Goal: Download file/media

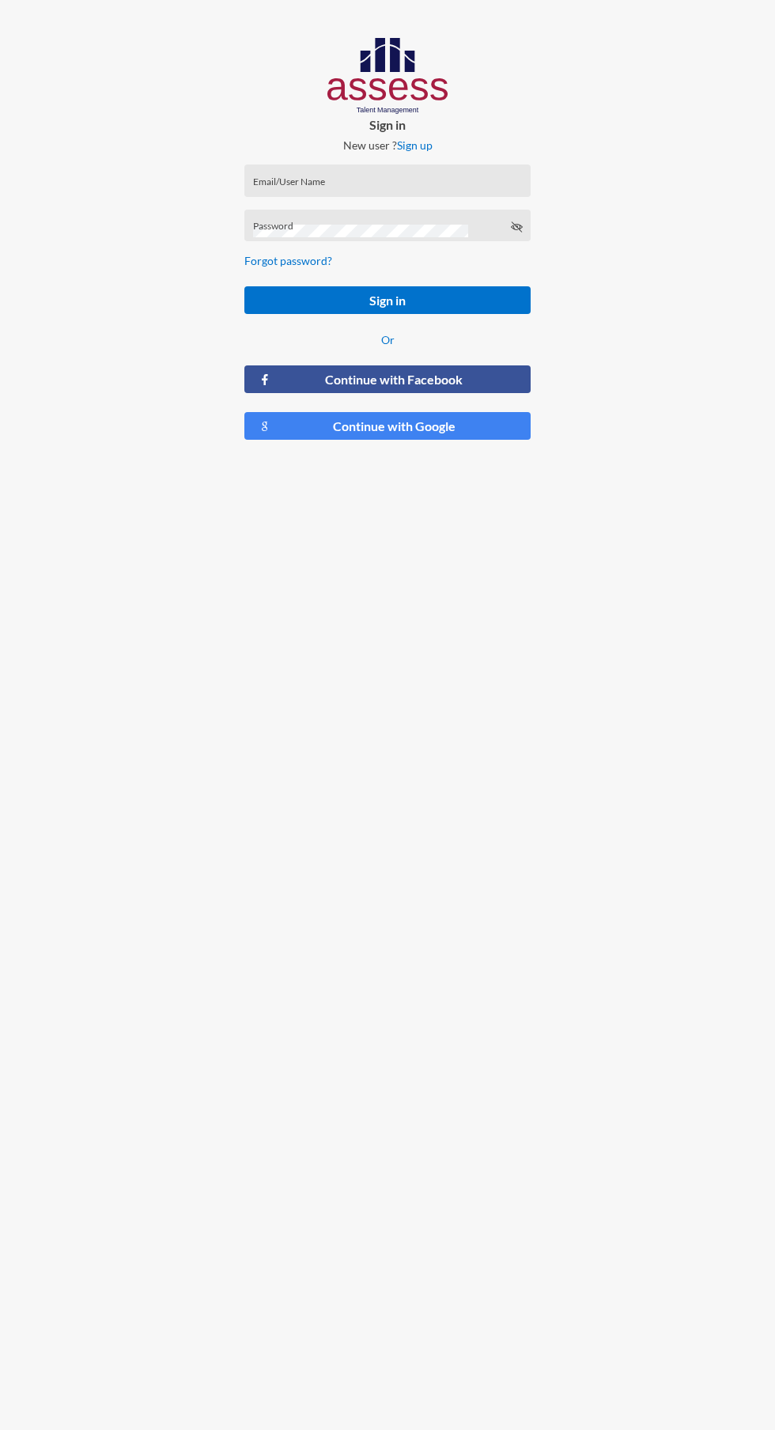
click at [406, 185] on input "Email/User Name" at bounding box center [388, 186] width 270 height 13
type input "A.hussein@mo-hr.com"
click at [244, 286] on button "Sign in" at bounding box center [387, 300] width 286 height 28
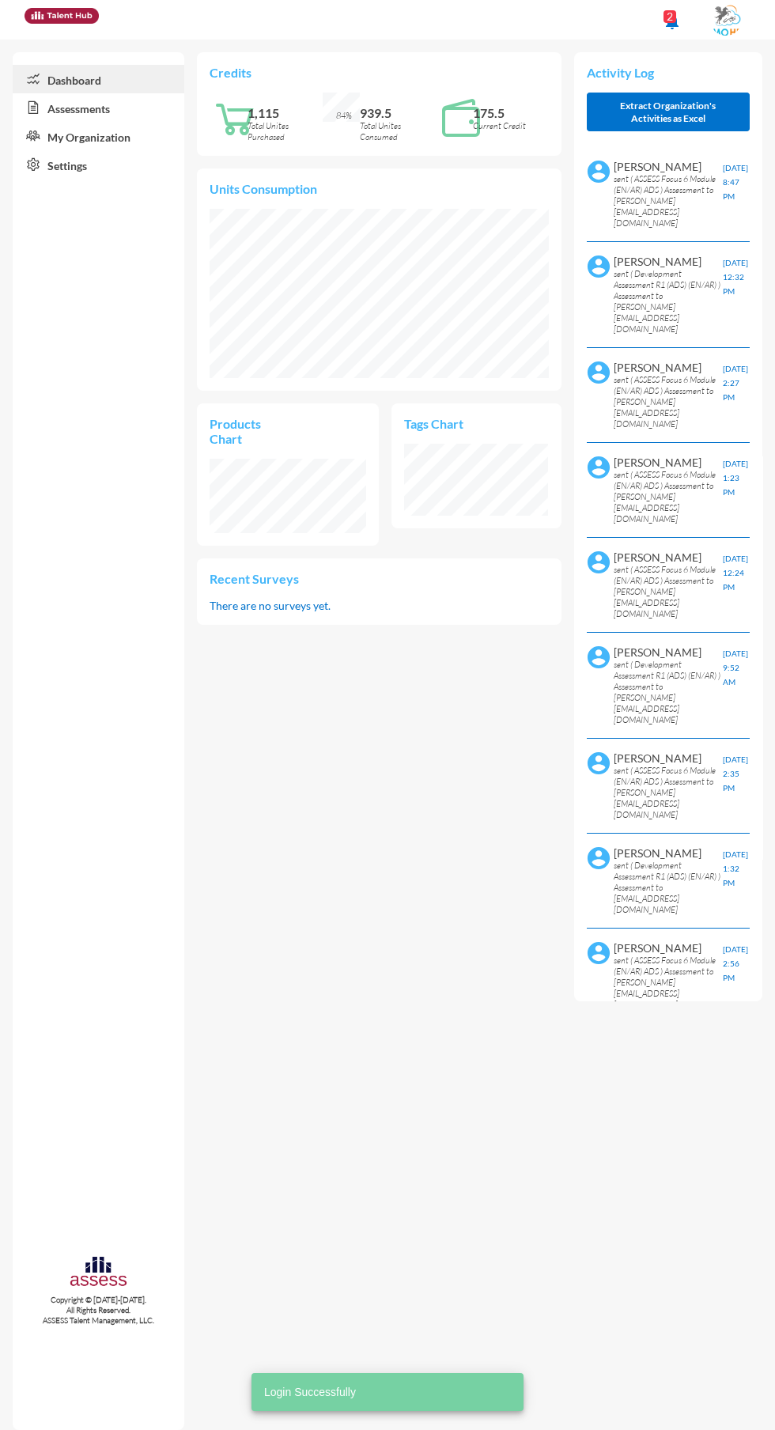
scroll to position [72, 144]
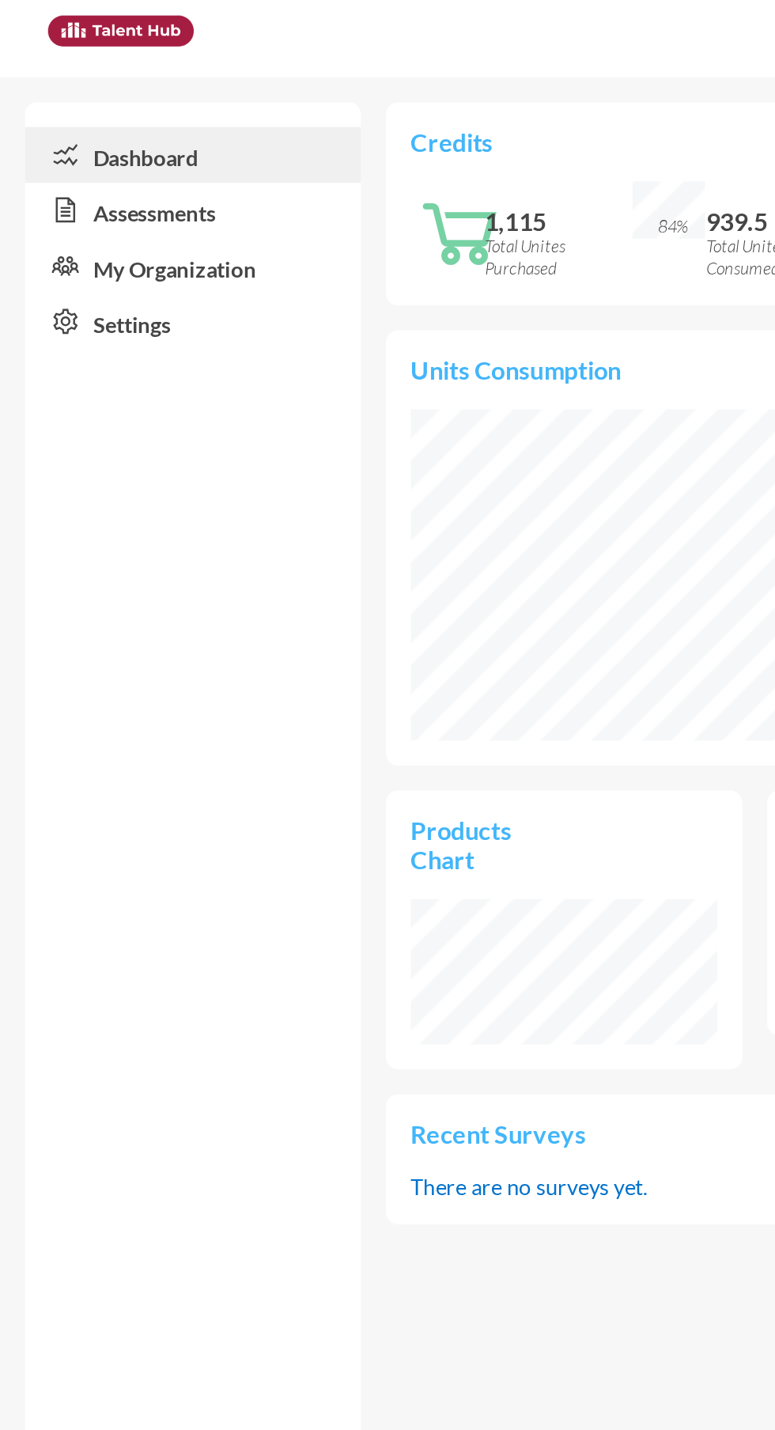
click at [124, 108] on link "Assessments" at bounding box center [99, 107] width 172 height 28
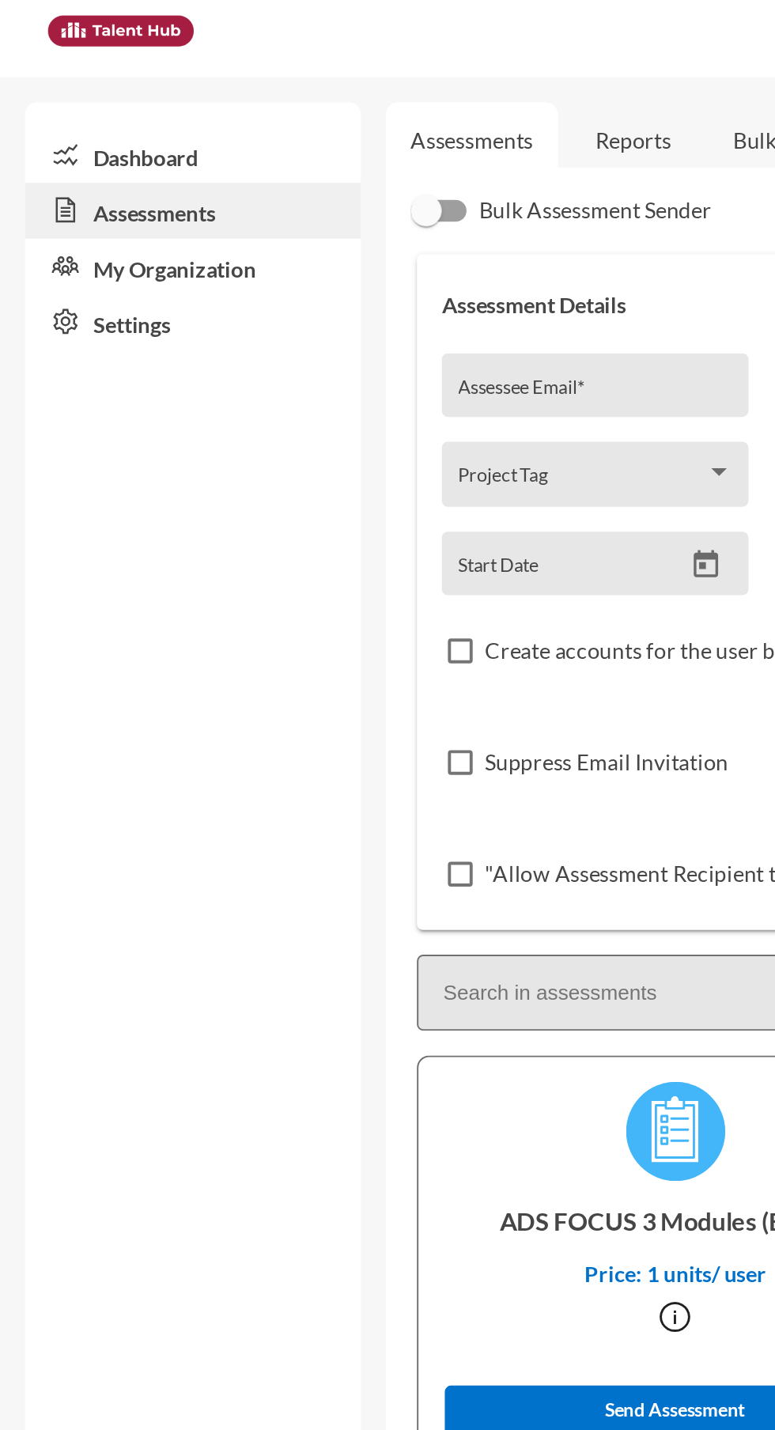
click at [327, 70] on link "Reports" at bounding box center [323, 71] width 64 height 39
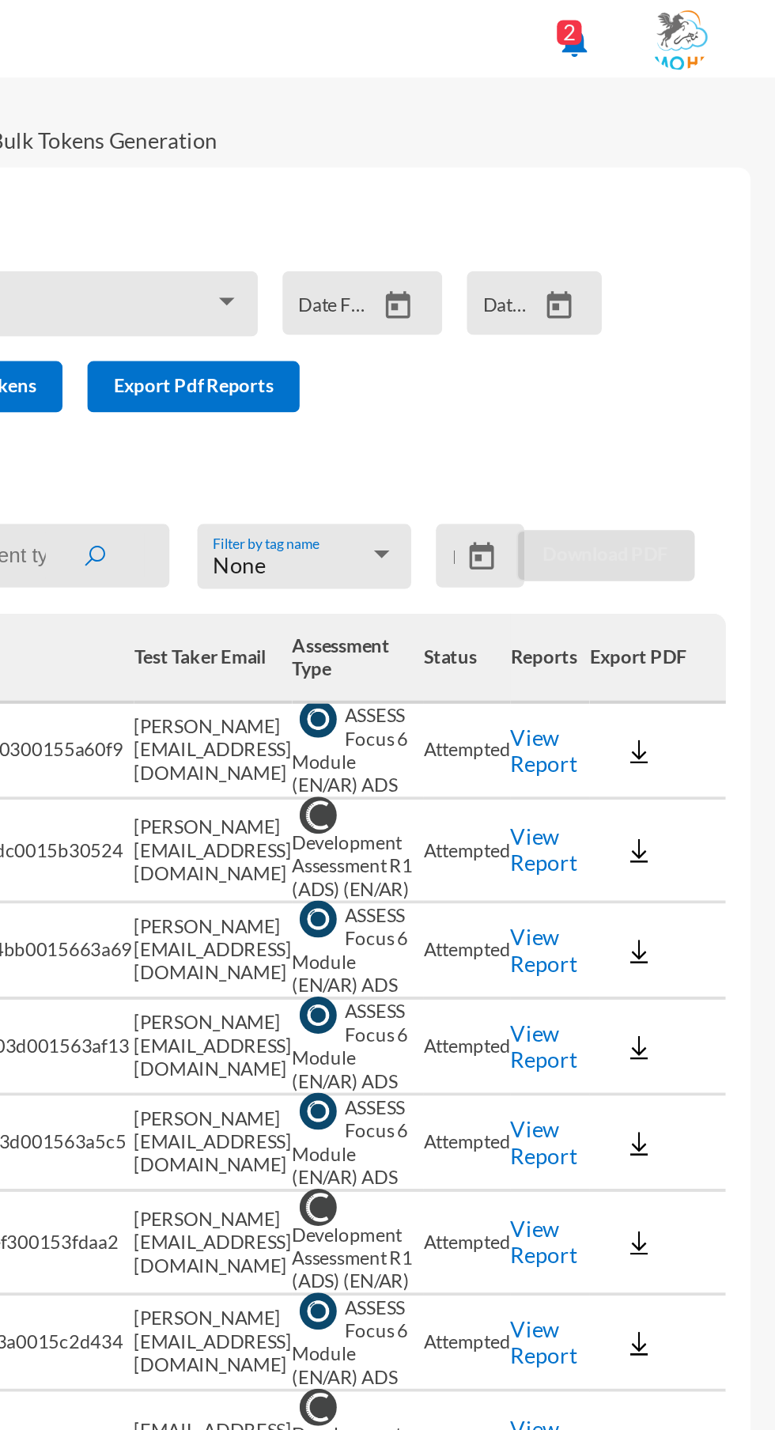
scroll to position [0, 123]
click at [649, 372] on link "View Report" at bounding box center [657, 382] width 34 height 27
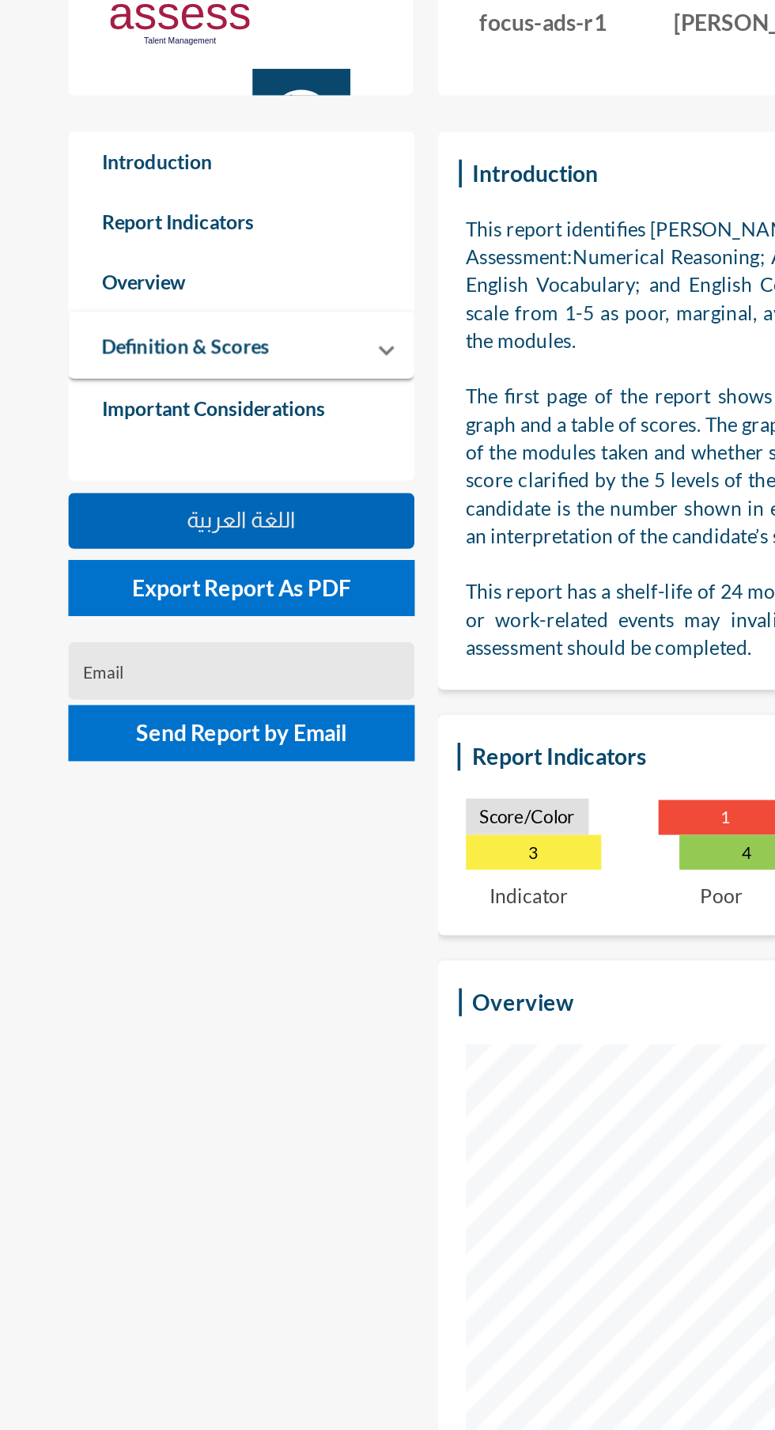
click at [214, 335] on button "اللغة العربية" at bounding box center [137, 343] width 196 height 32
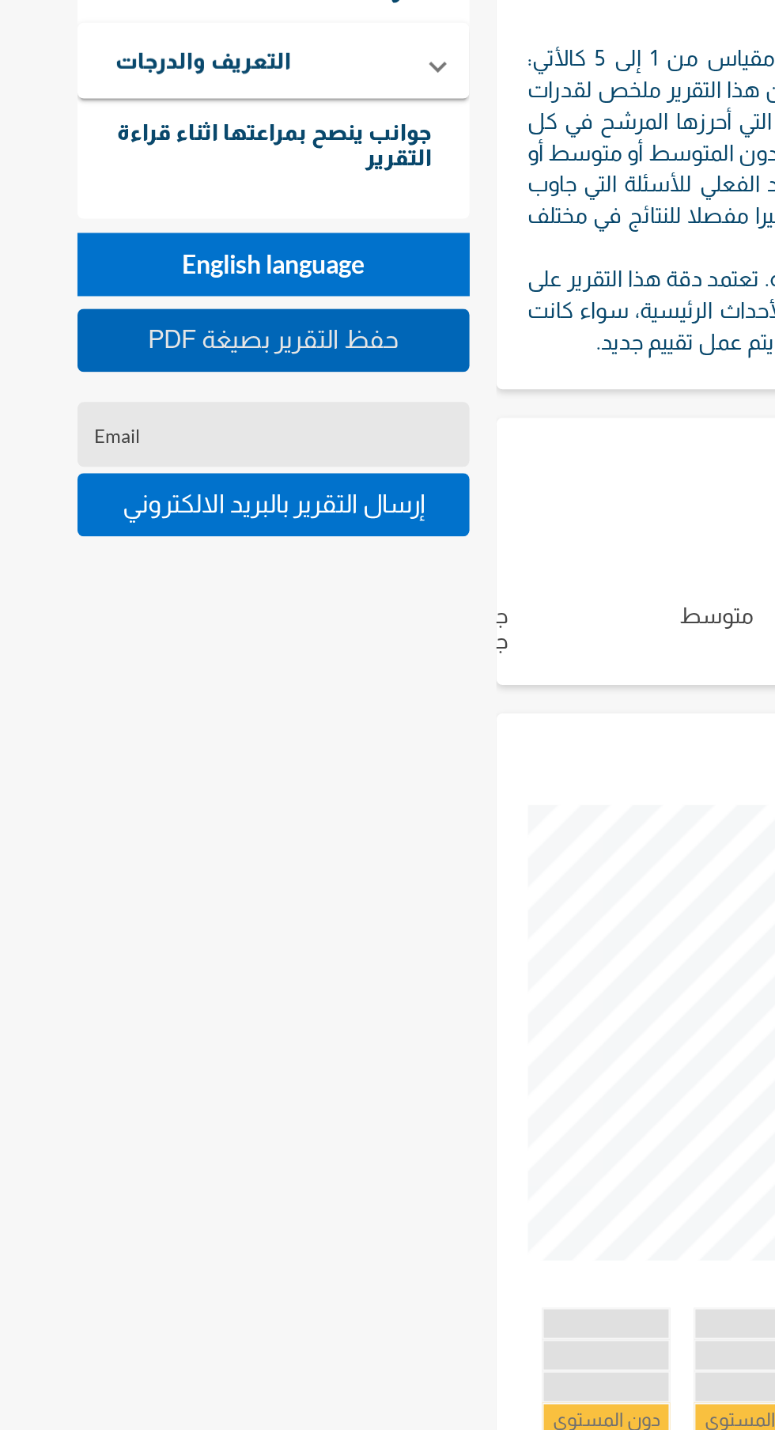
click at [198, 389] on button "PDF حفظ التقرير بصيغة" at bounding box center [137, 381] width 196 height 32
